Goal: Task Accomplishment & Management: Use online tool/utility

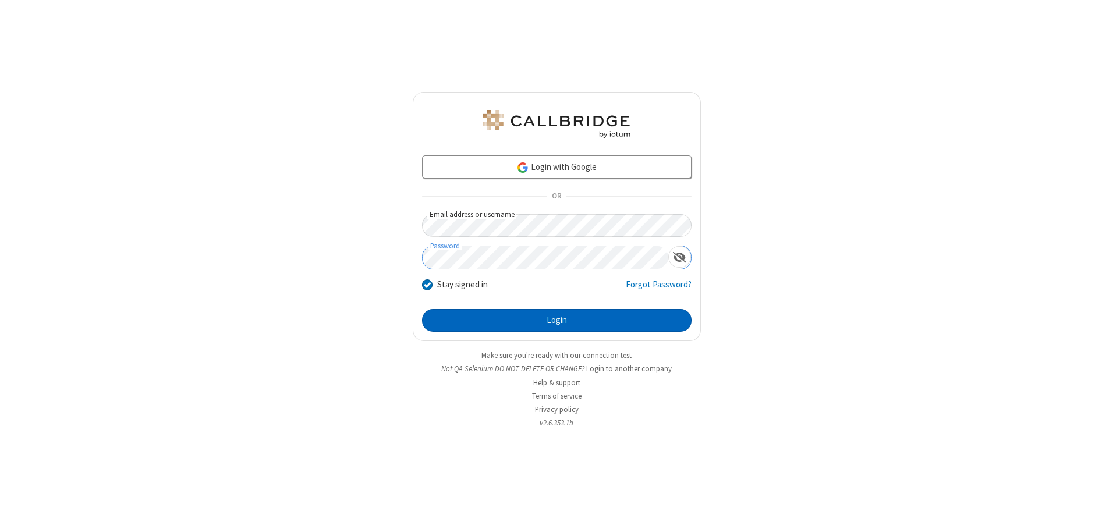
click at [556, 320] on button "Login" at bounding box center [556, 320] width 269 height 23
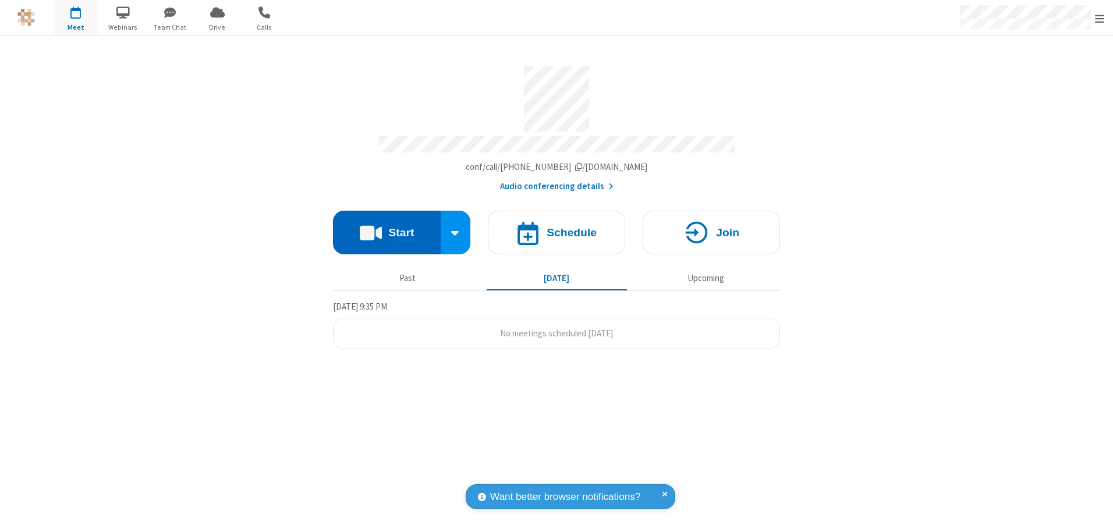
click at [386, 228] on button "Start" at bounding box center [387, 233] width 108 height 44
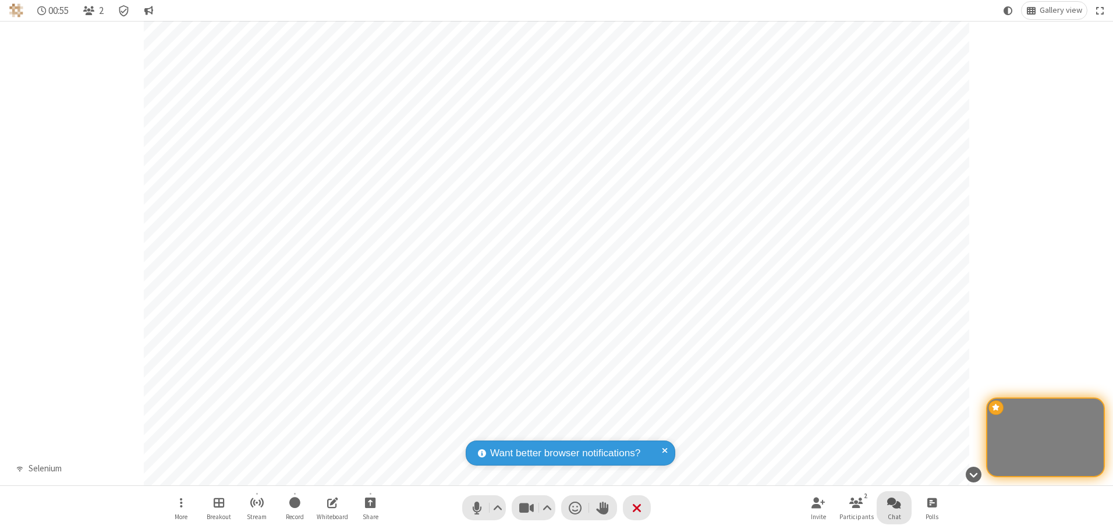
click at [894, 502] on span "Open chat" at bounding box center [894, 502] width 14 height 15
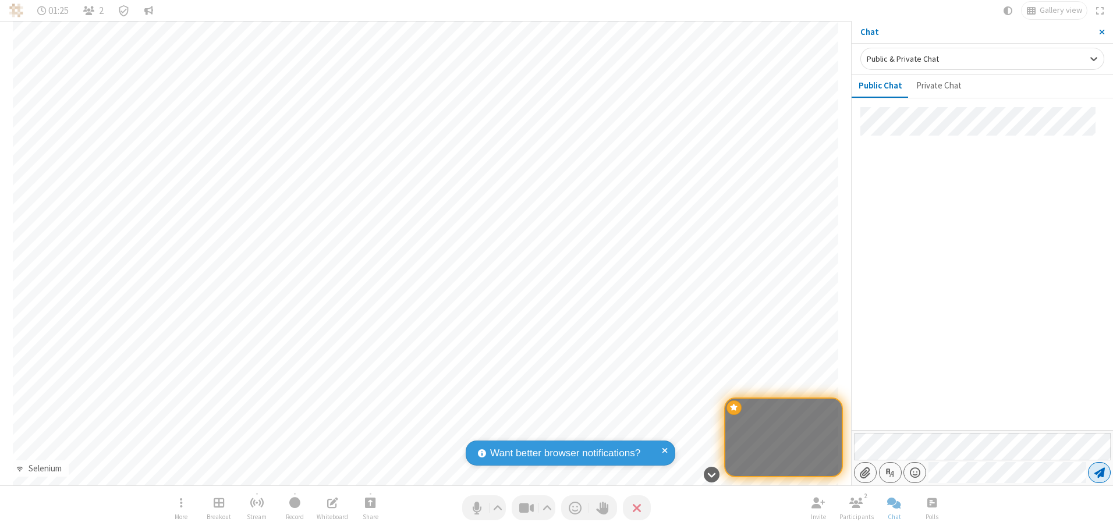
click at [1099, 473] on span "Send message" at bounding box center [1099, 473] width 10 height 12
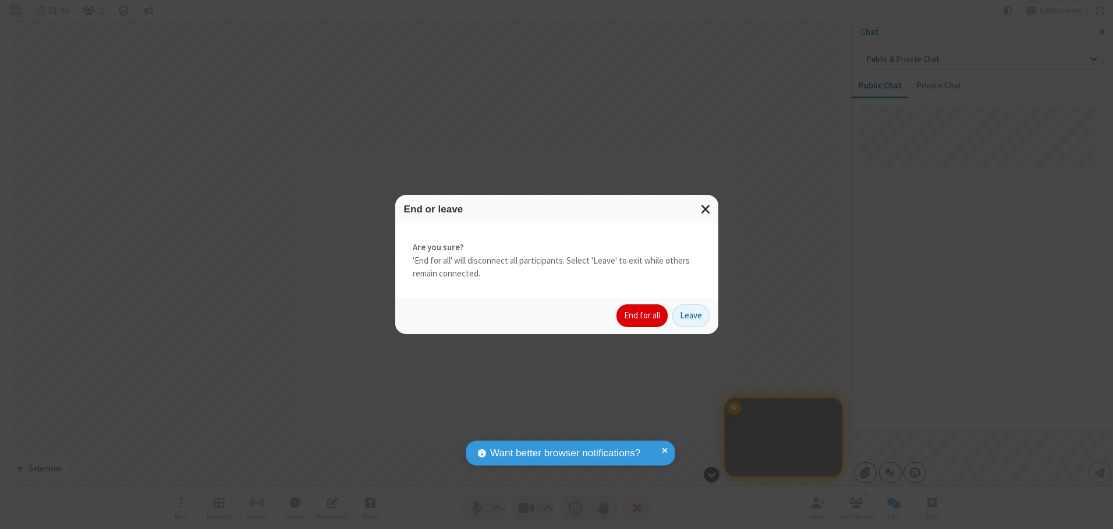
click at [643, 315] on button "End for all" at bounding box center [641, 315] width 51 height 23
